Goal: Navigation & Orientation: Find specific page/section

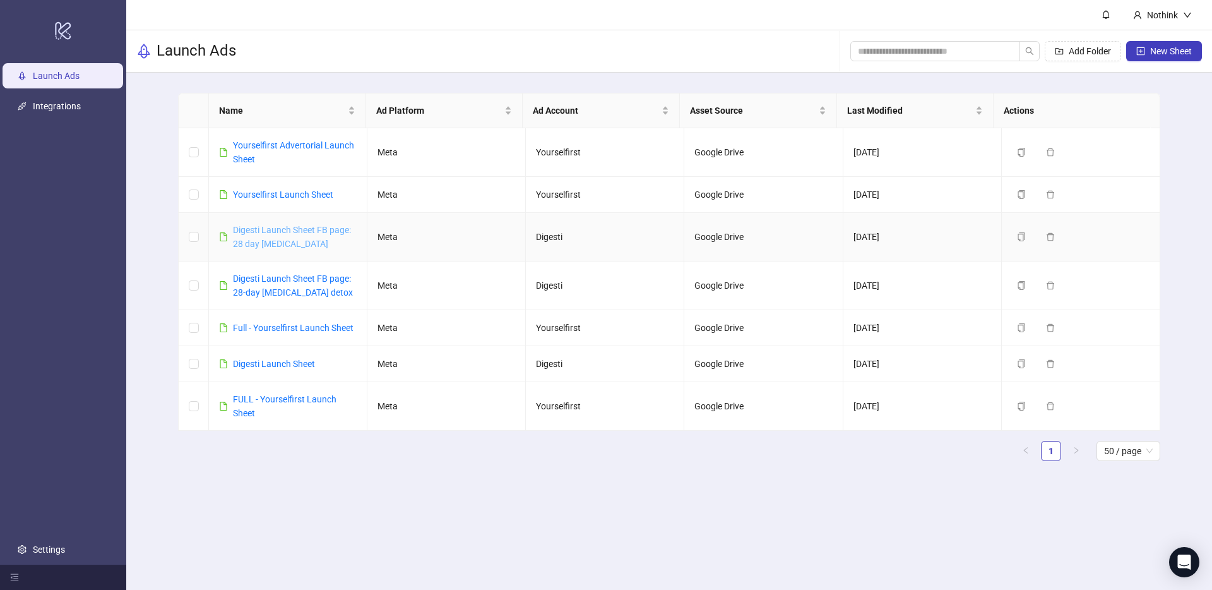
click at [288, 229] on link "Digesti Launch Sheet FB page: 28 day [MEDICAL_DATA]" at bounding box center [292, 237] width 118 height 24
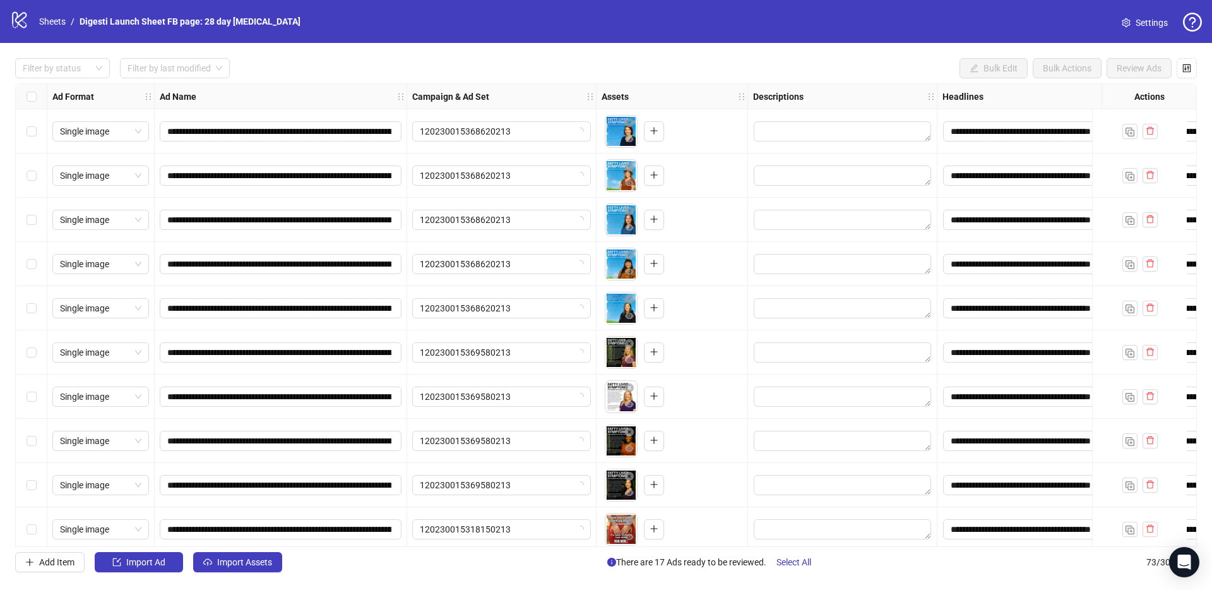
click at [33, 16] on div "logo/logo-mobile Sheets / Digesti Launch Sheet FB page: 28 day [MEDICAL_DATA]" at bounding box center [157, 21] width 295 height 23
click at [74, 21] on li "/" at bounding box center [73, 22] width 4 height 14
click at [54, 23] on link "Sheets" at bounding box center [53, 22] width 32 height 14
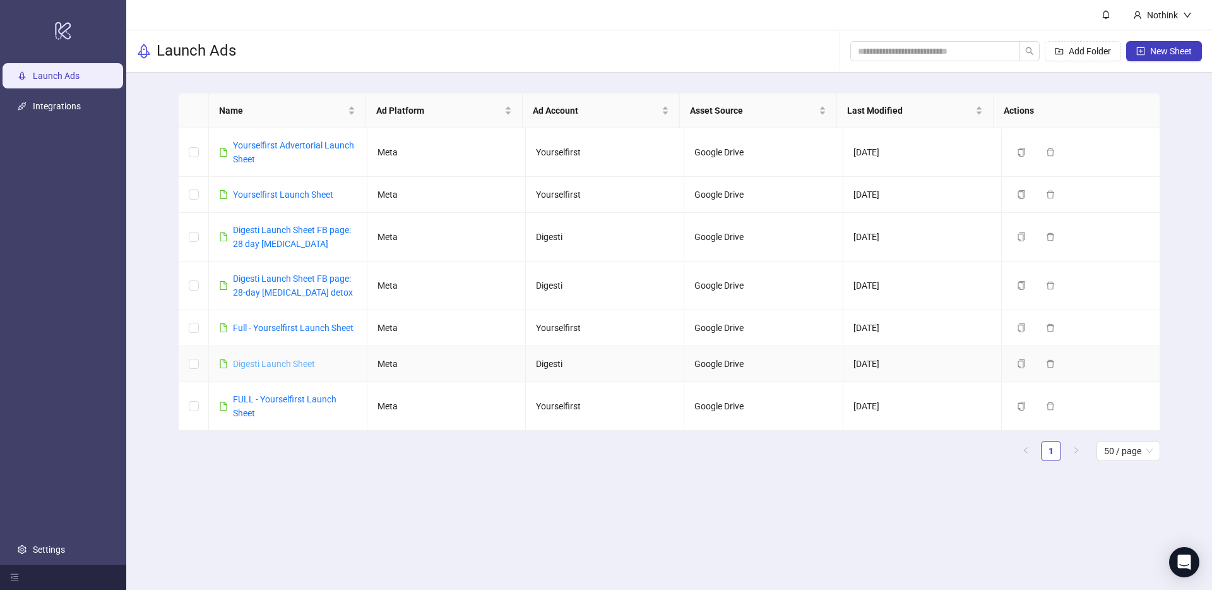
click at [277, 365] on link "Digesti Launch Sheet" at bounding box center [274, 364] width 82 height 10
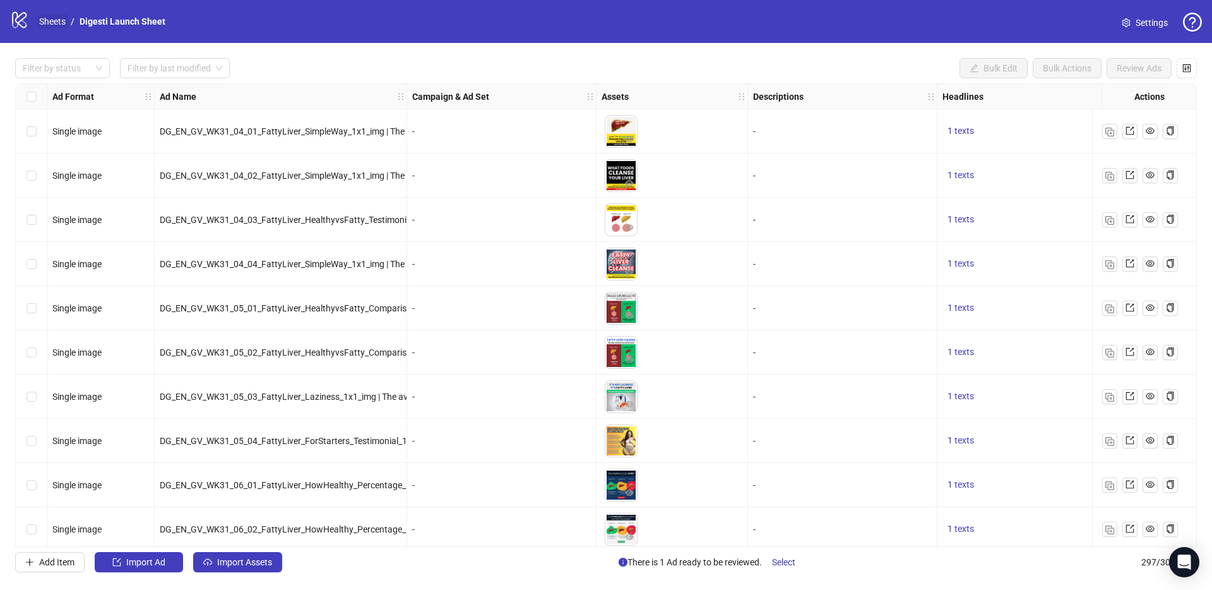
click at [57, 21] on link "Sheets" at bounding box center [53, 22] width 32 height 14
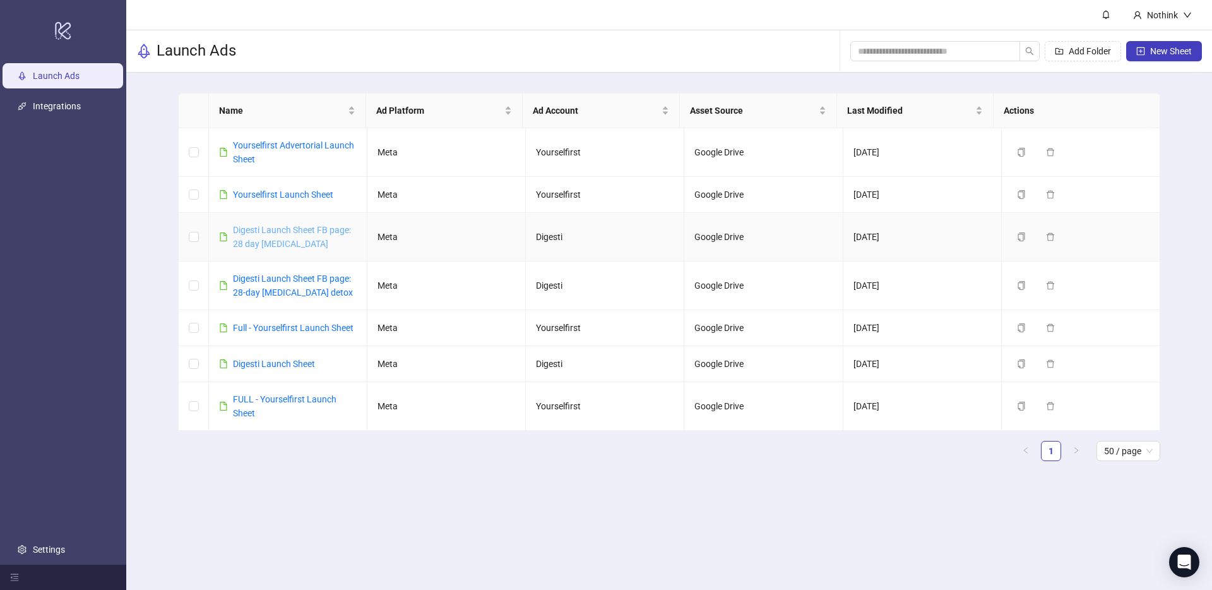
click at [281, 229] on link "Digesti Launch Sheet FB page: 28 day [MEDICAL_DATA]" at bounding box center [292, 237] width 118 height 24
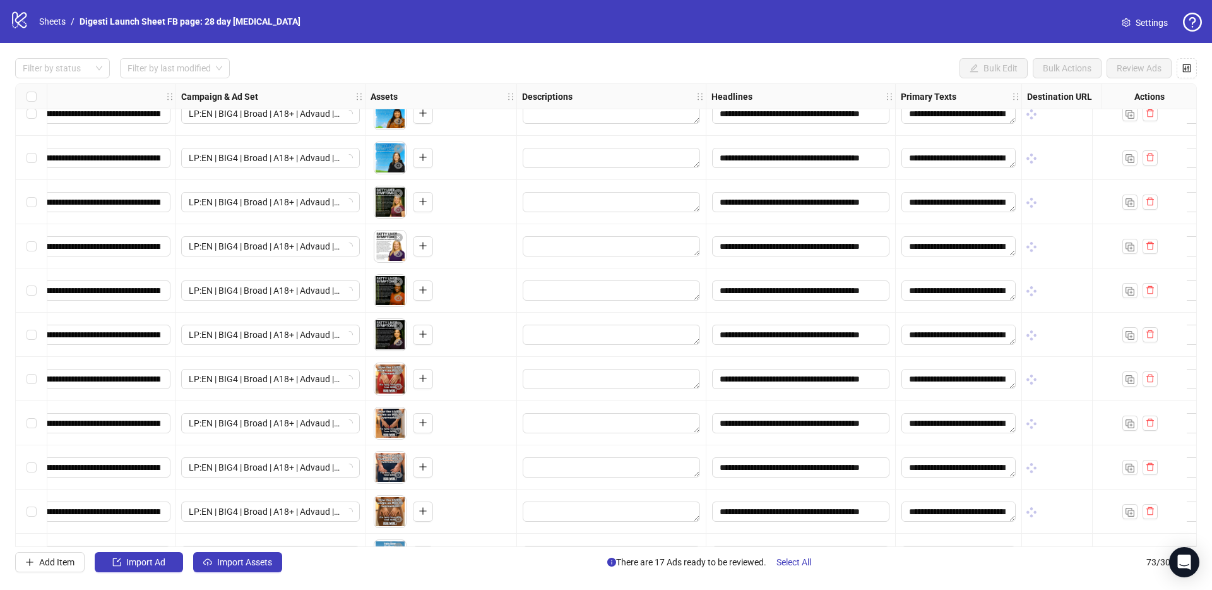
scroll to position [150, 626]
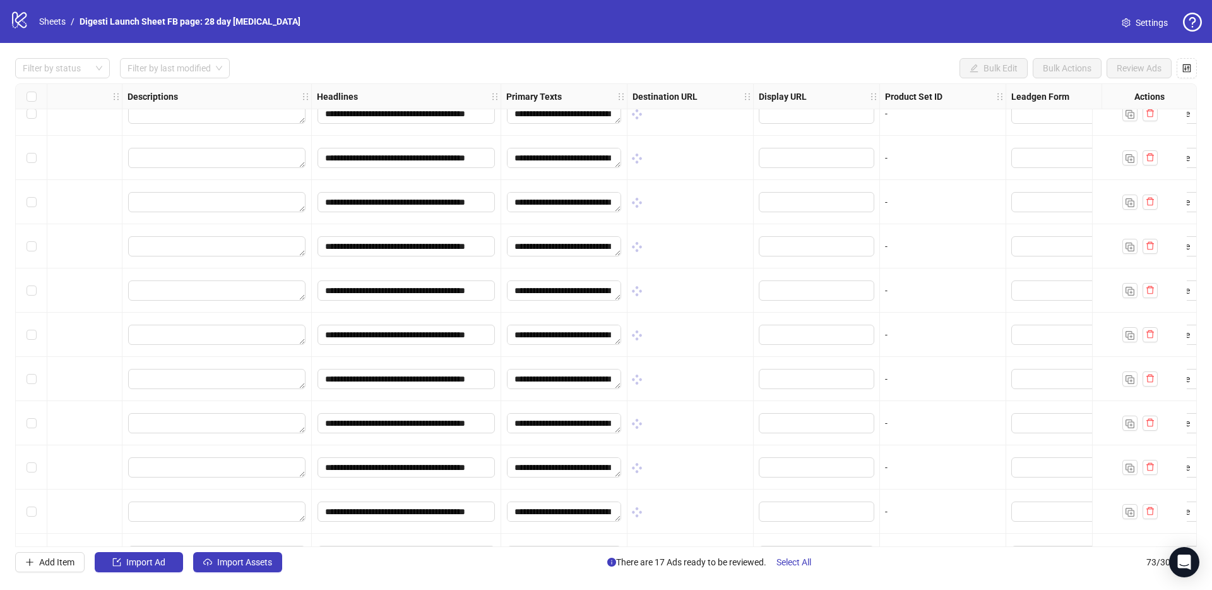
click at [502, 45] on div "**********" at bounding box center [606, 315] width 1212 height 544
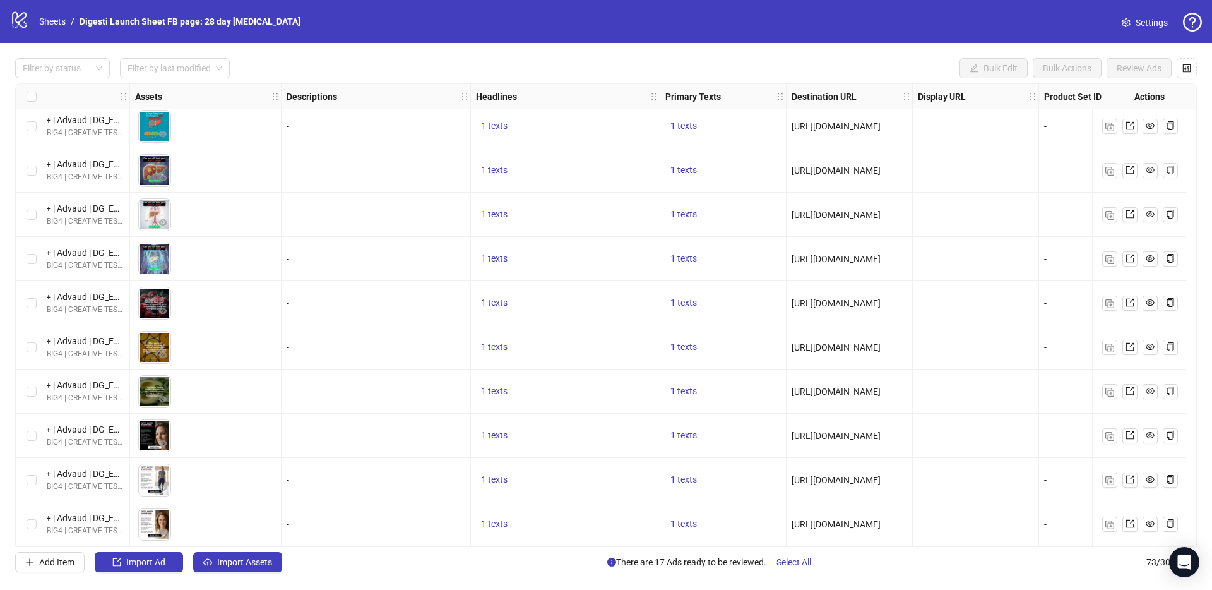
scroll to position [2794, 0]
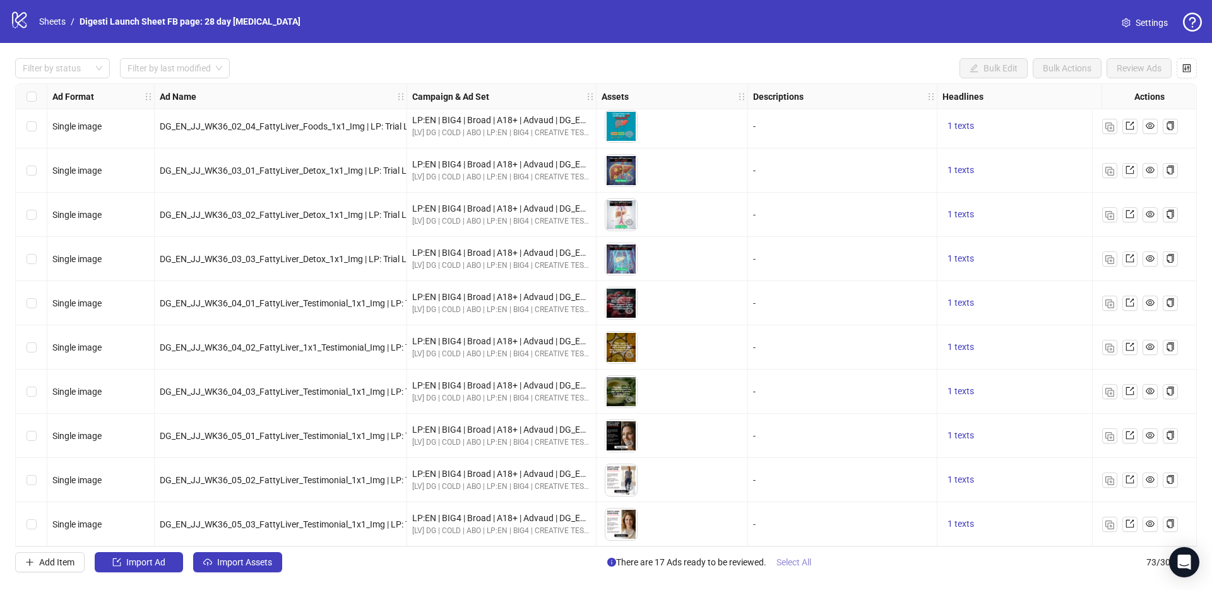
click at [799, 564] on span "Select All" at bounding box center [794, 562] width 35 height 10
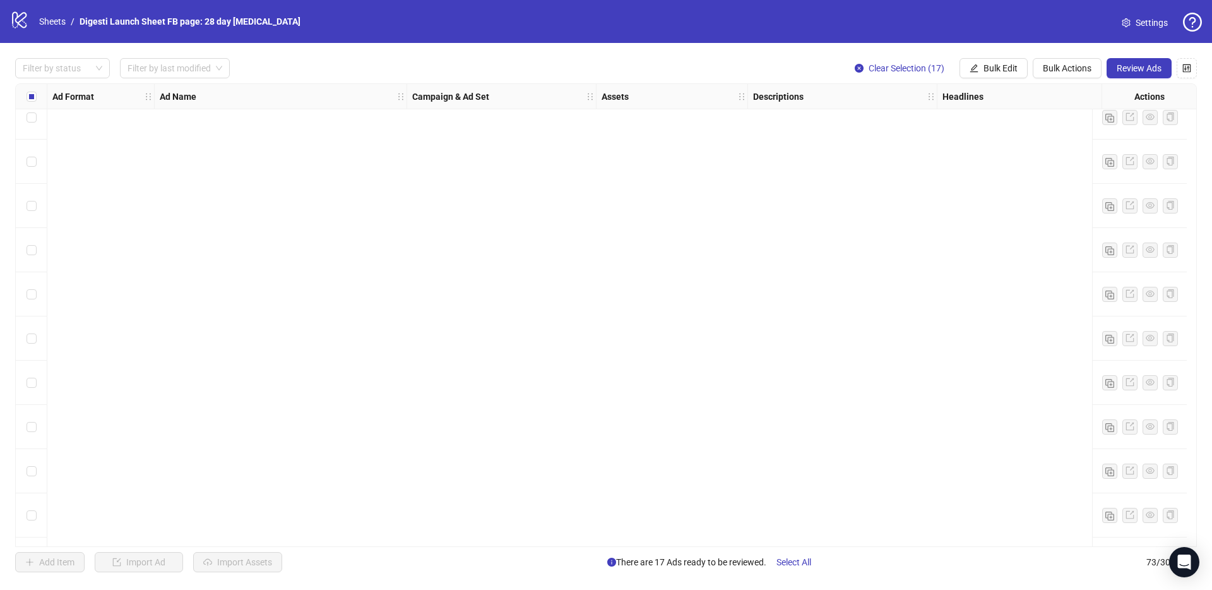
scroll to position [0, 0]
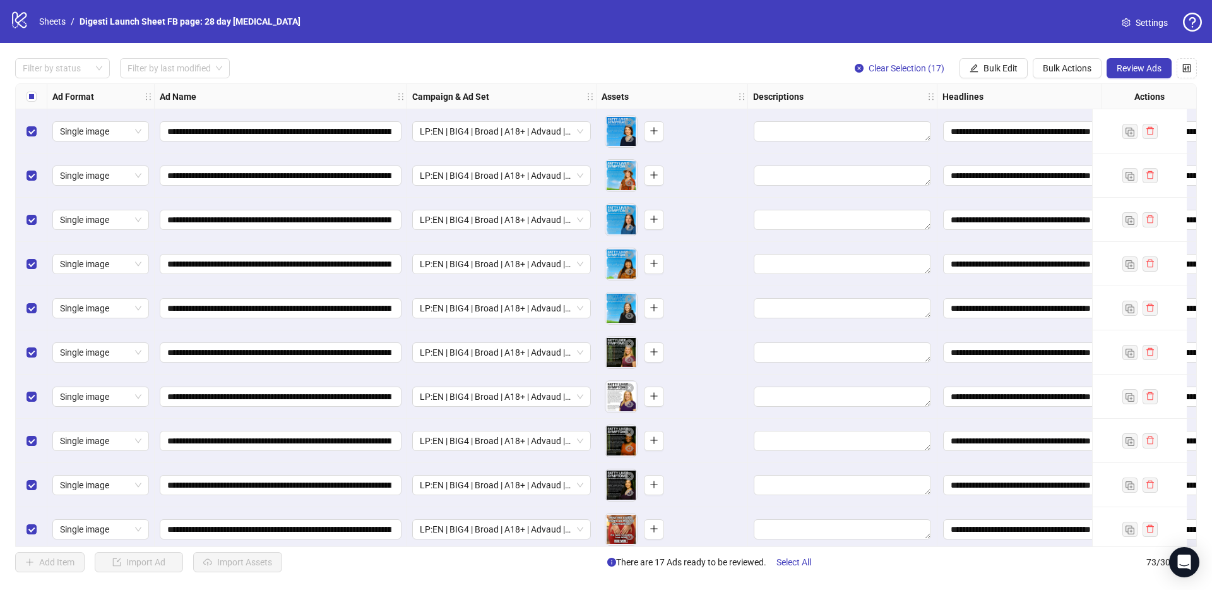
click at [701, 48] on div "**********" at bounding box center [606, 315] width 1212 height 544
click at [59, 20] on link "Sheets" at bounding box center [53, 22] width 32 height 14
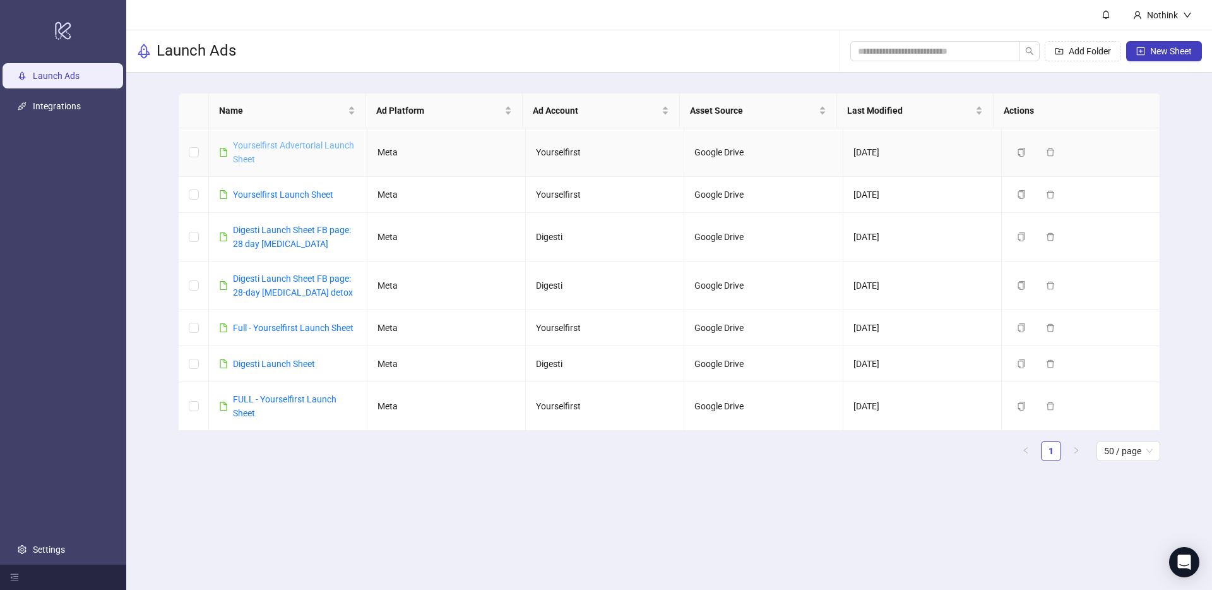
click at [295, 148] on link "Yourselfirst Advertorial Launch Sheet" at bounding box center [293, 152] width 121 height 24
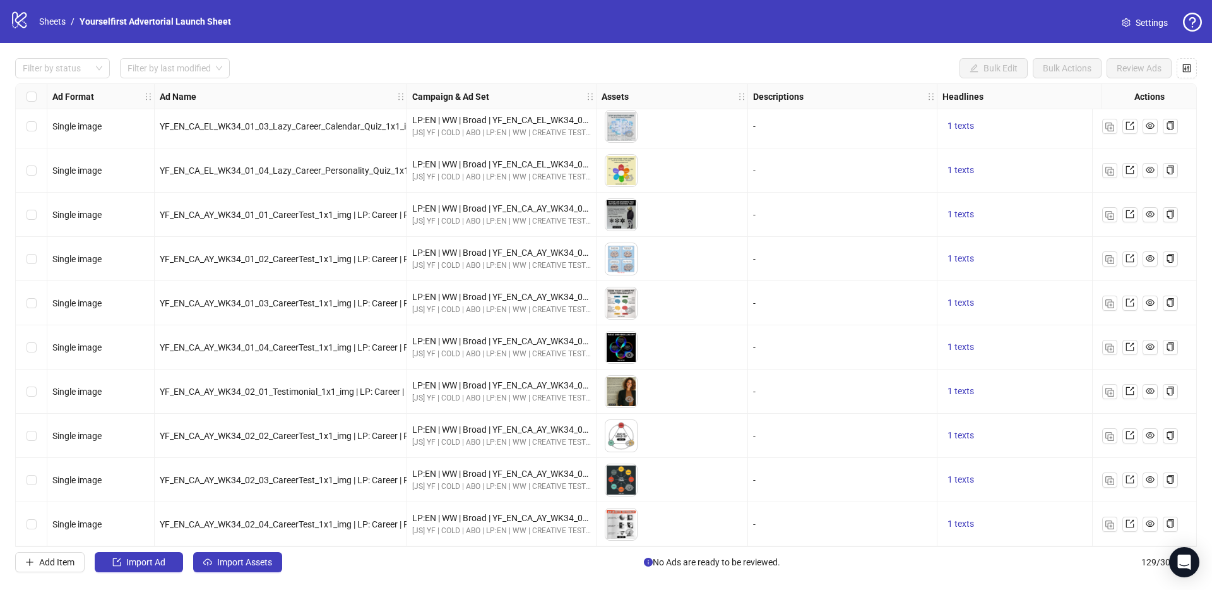
scroll to position [5269, 0]
click at [624, 37] on div "logo/logo-mobile Sheets / Yourselfirst Advertorial Launch Sheet Settings" at bounding box center [606, 21] width 1212 height 43
